Goal: Check status: Check status

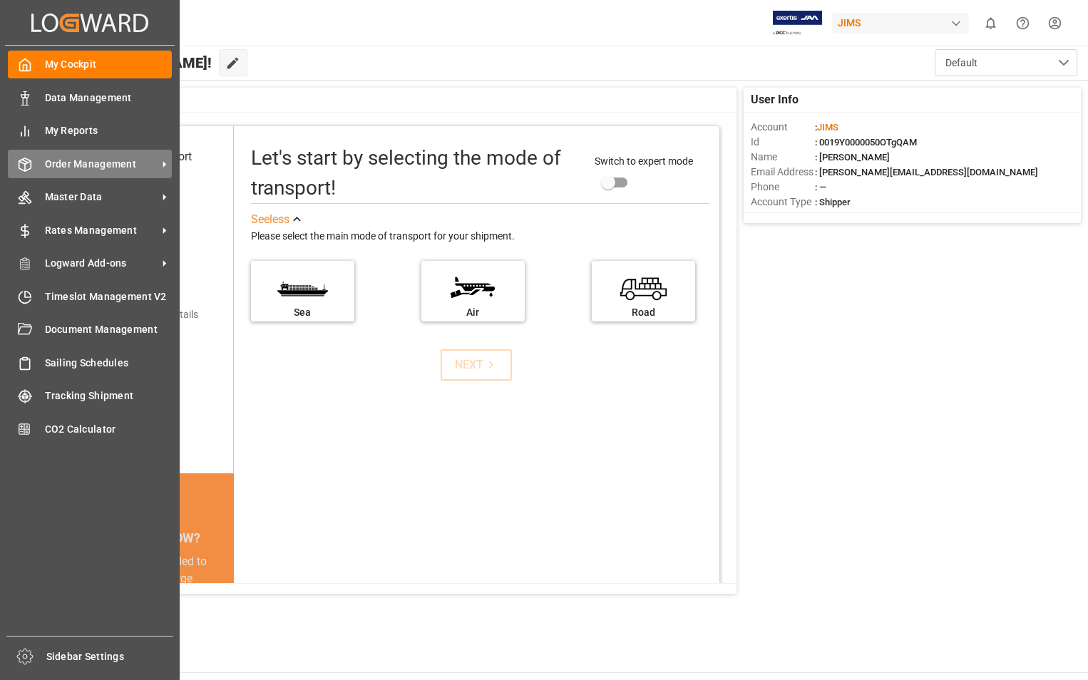
click at [120, 158] on span "Order Management" at bounding box center [101, 164] width 113 height 15
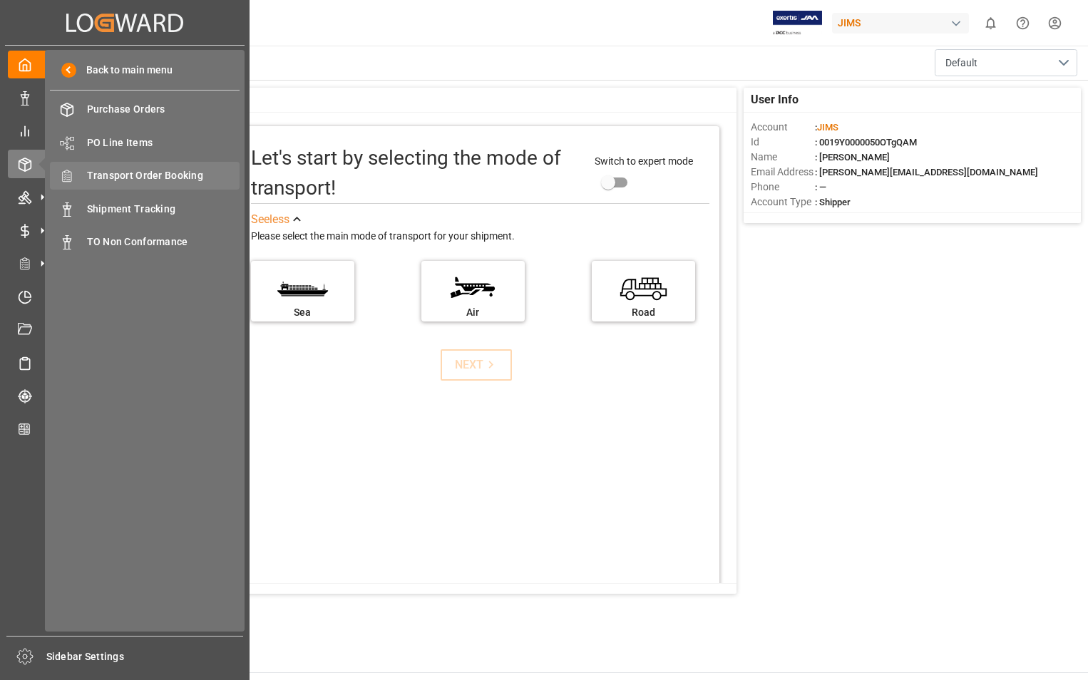
click at [194, 174] on span "Transport Order Booking" at bounding box center [163, 175] width 153 height 15
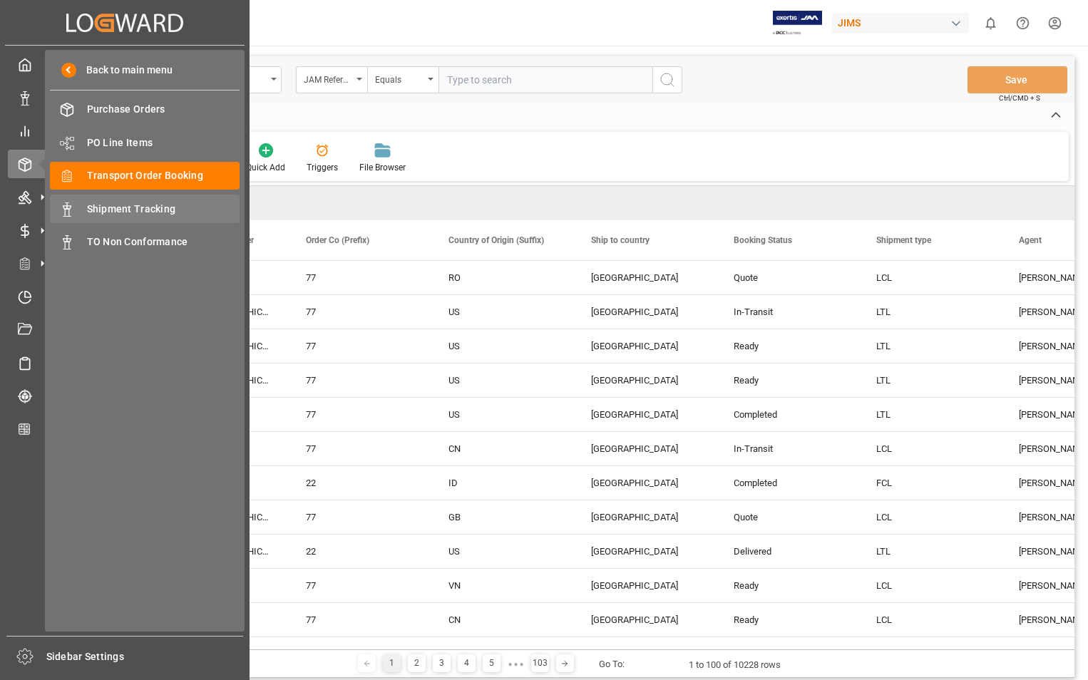
click at [140, 209] on span "Shipment Tracking" at bounding box center [163, 209] width 153 height 15
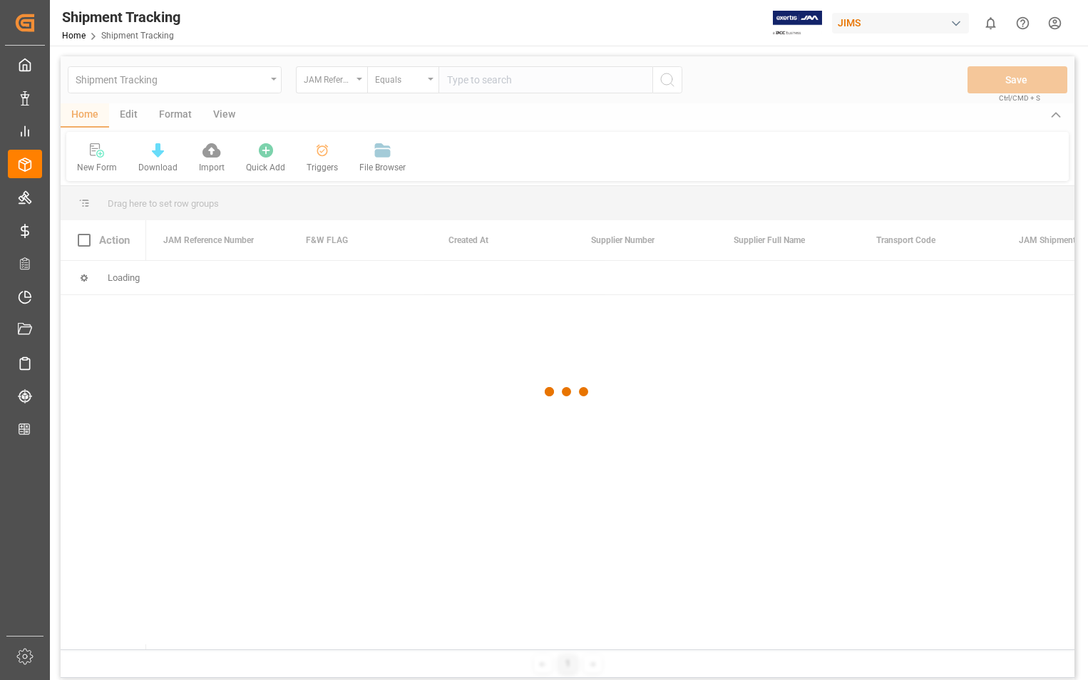
click at [500, 83] on div at bounding box center [568, 391] width 1014 height 671
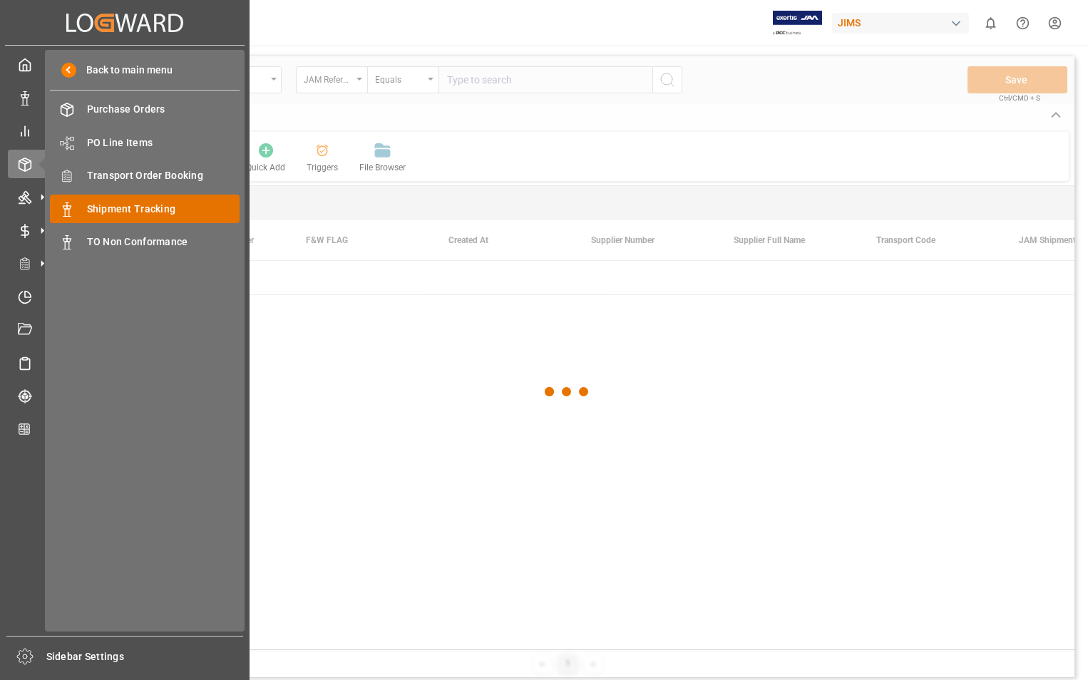
click at [138, 210] on span "Shipment Tracking" at bounding box center [163, 209] width 153 height 15
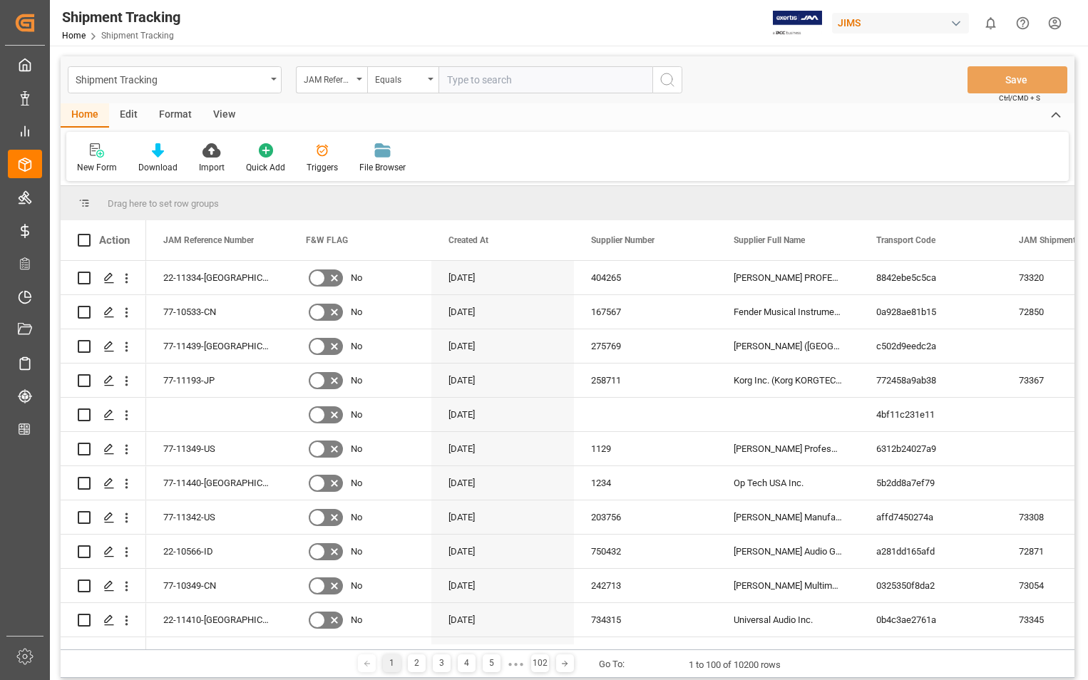
click at [505, 83] on input "text" at bounding box center [545, 79] width 214 height 27
type input "22-11334-us"
click at [659, 75] on icon "search button" at bounding box center [667, 79] width 17 height 17
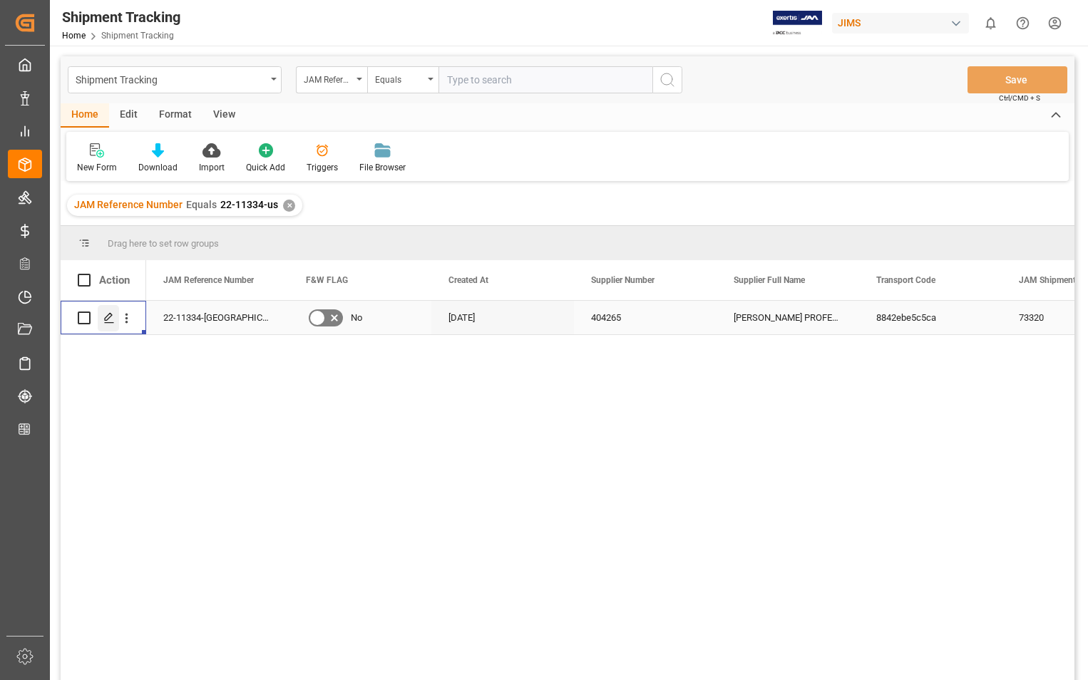
click at [102, 316] on div "Press SPACE to select this row." at bounding box center [108, 318] width 21 height 26
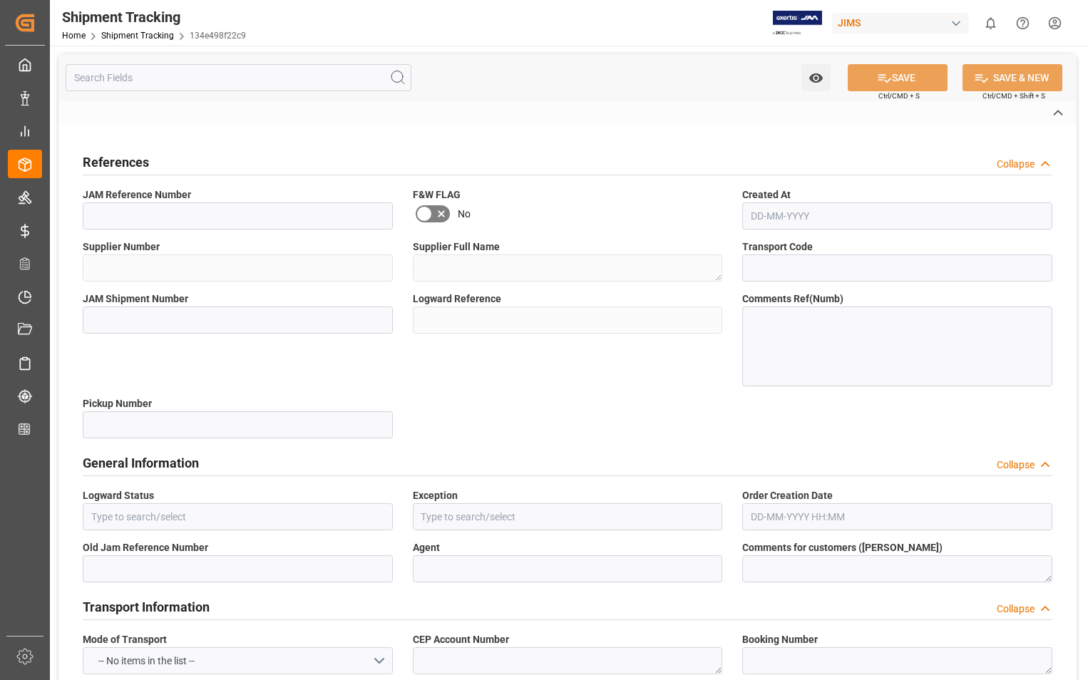
type textarea "R"
type textarea "UPS STANDARD GROUND"
type textarea "CPT Southaven, [GEOGRAPHIC_DATA], [GEOGRAPHIC_DATA]"
type input "1Z786Y190304500967"
type input "USD"
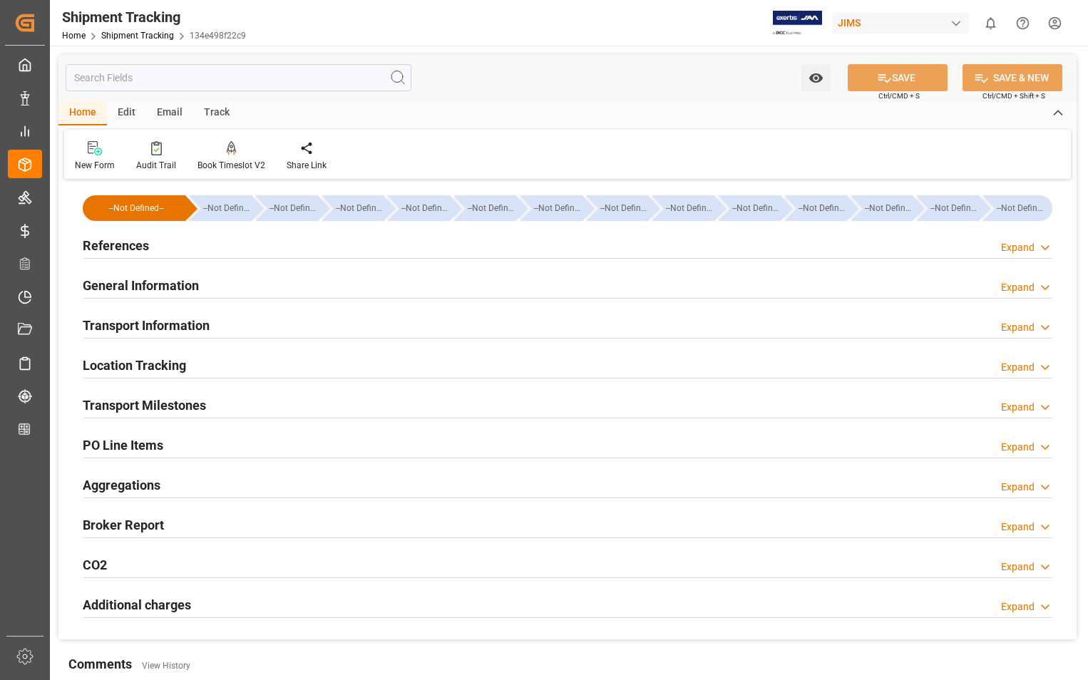
type input "590.12"
click at [177, 329] on h2 "Transport Information" at bounding box center [146, 325] width 127 height 19
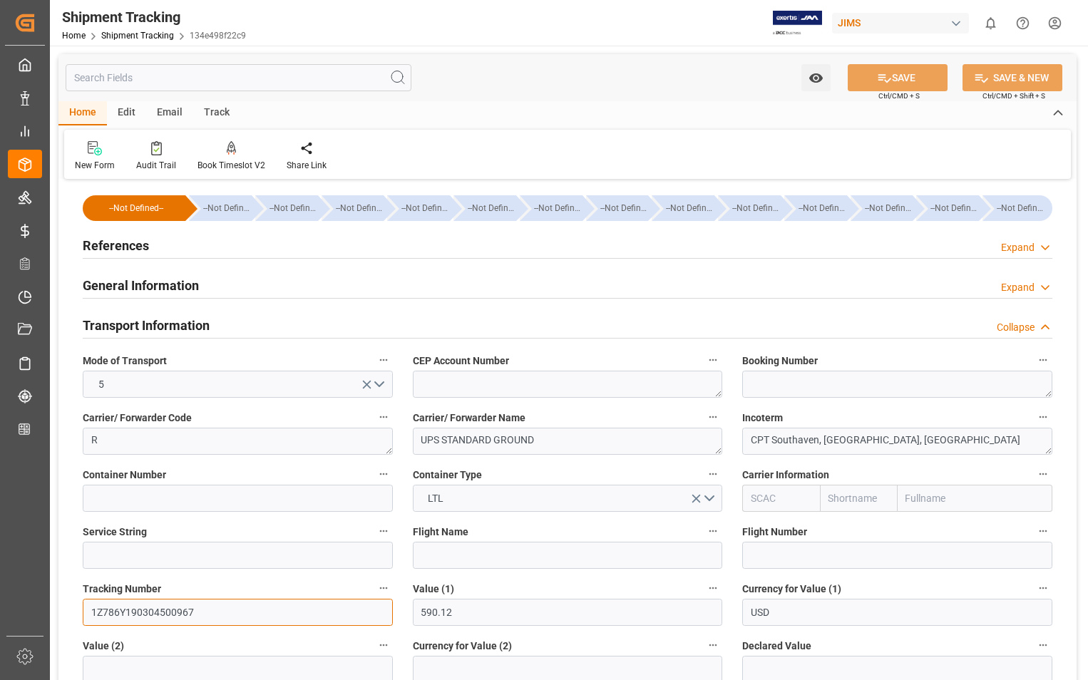
drag, startPoint x: 198, startPoint y: 611, endPoint x: 91, endPoint y: 612, distance: 107.6
click at [91, 612] on input "1Z786Y190304500967" at bounding box center [238, 612] width 310 height 27
